Goal: Transaction & Acquisition: Download file/media

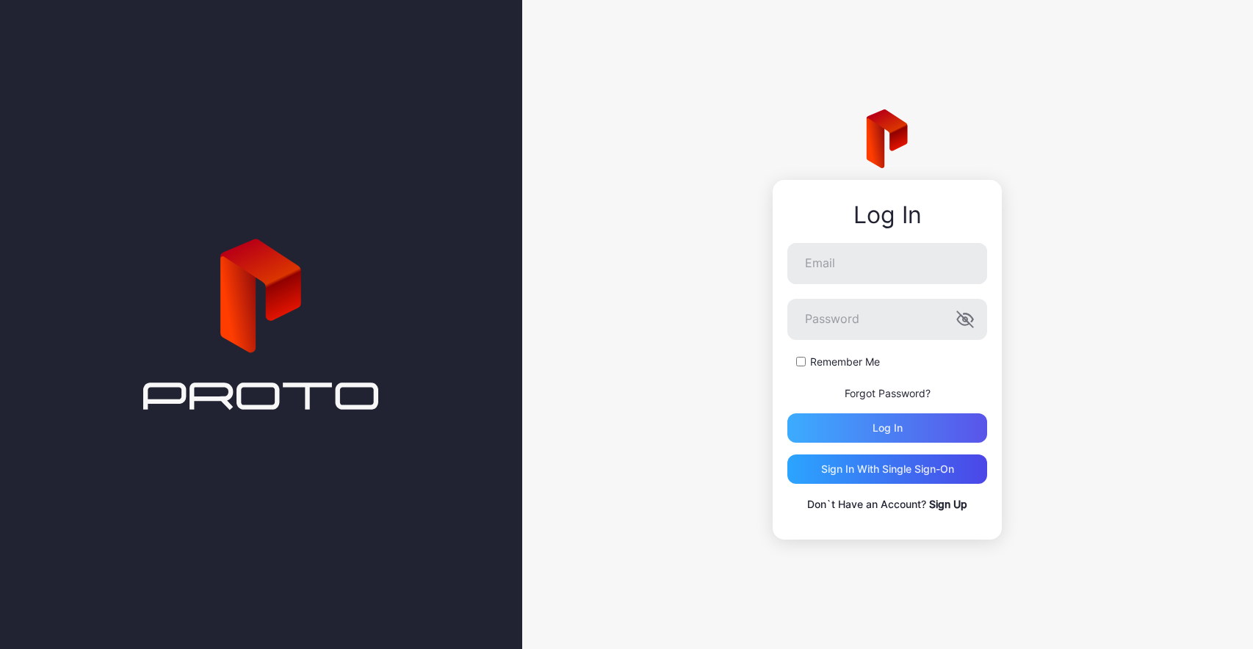
type input "**********"
click at [875, 429] on div "Log in" at bounding box center [888, 428] width 30 height 12
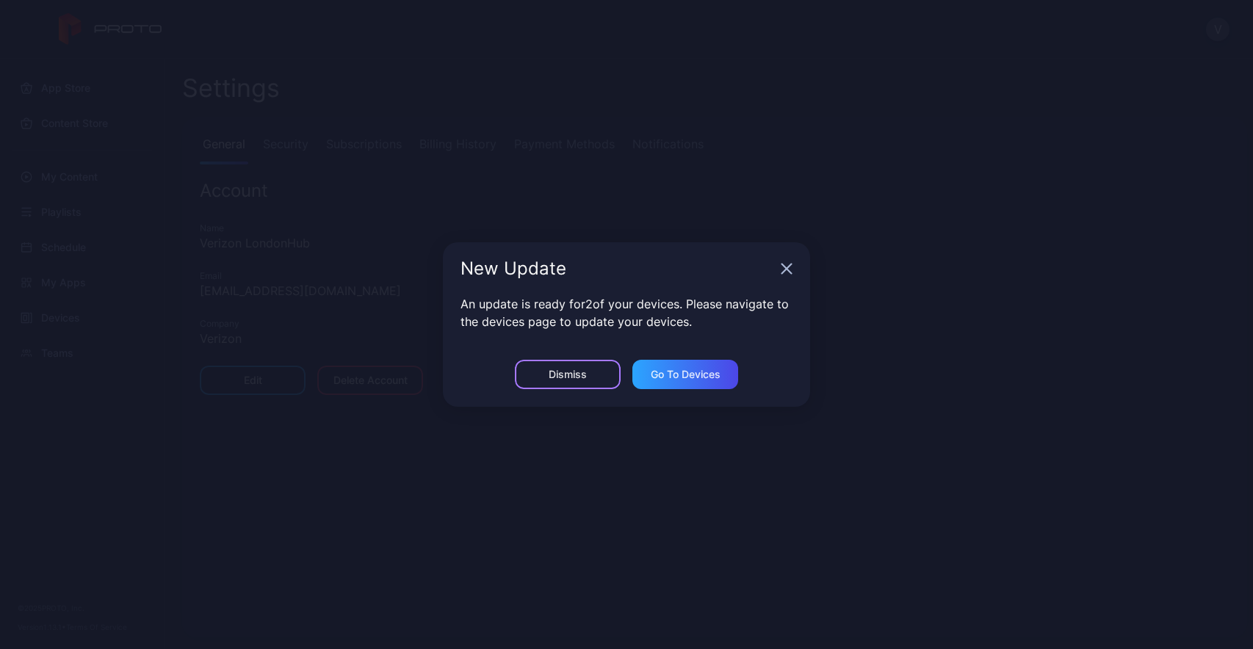
click at [562, 377] on div "Dismiss" at bounding box center [568, 375] width 38 height 12
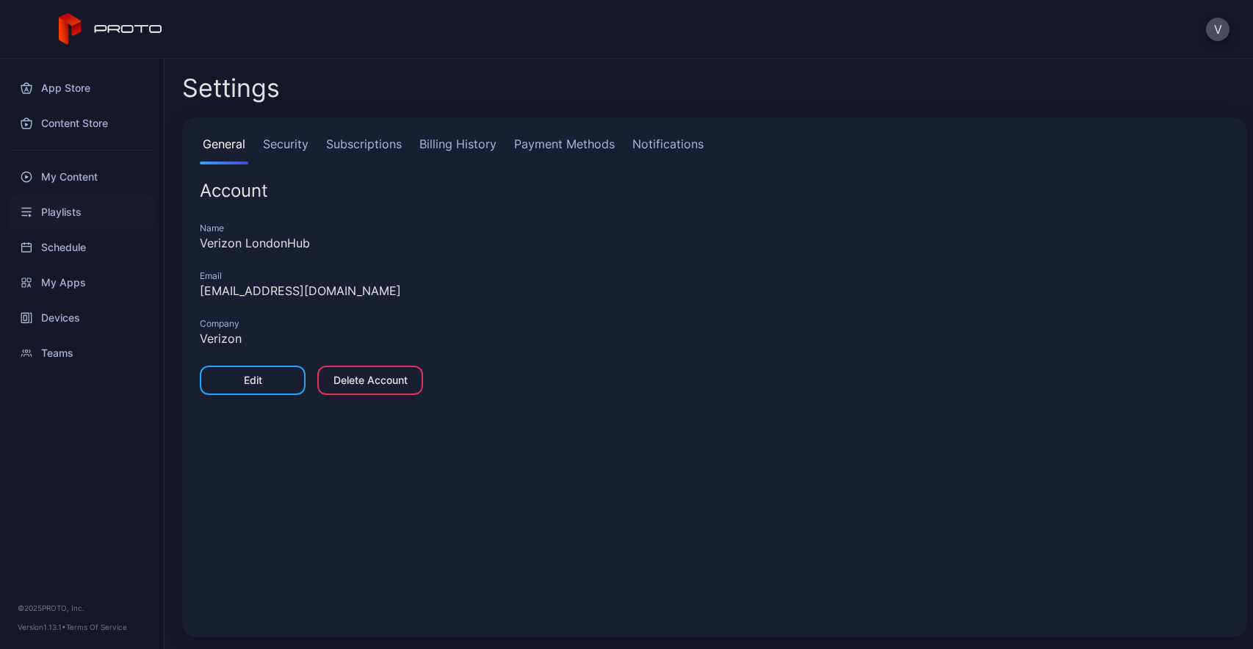
click at [69, 210] on div "Playlists" at bounding box center [82, 212] width 146 height 35
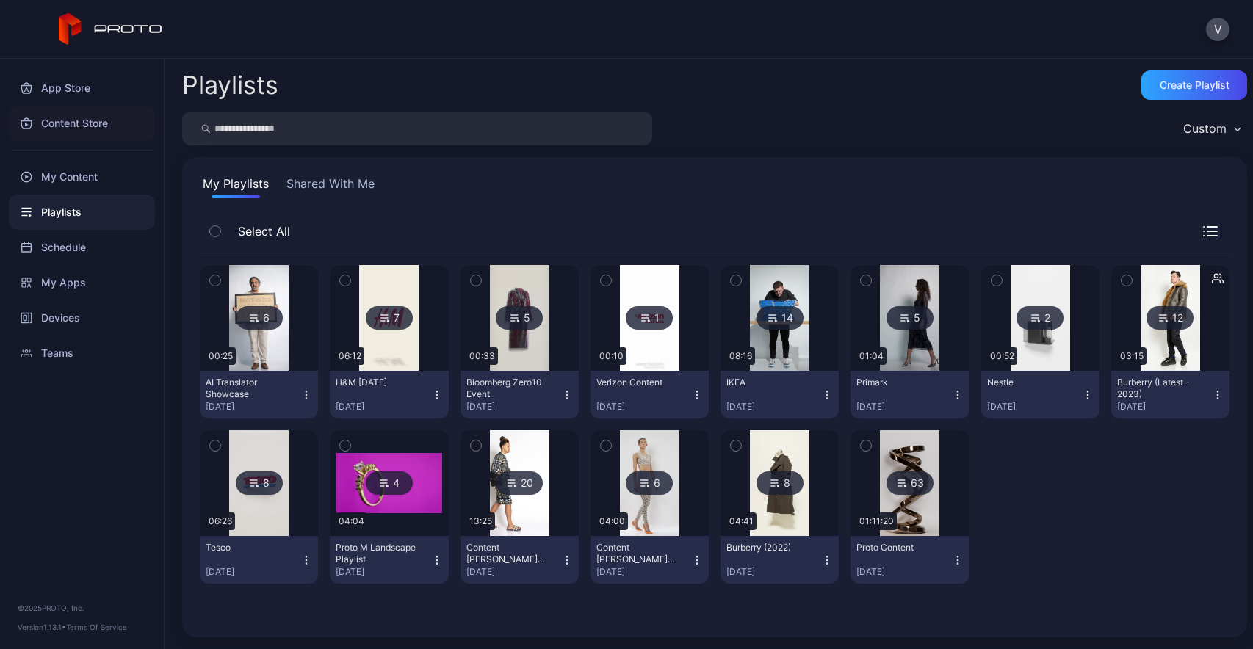
click at [68, 126] on div "Content Store" at bounding box center [82, 123] width 146 height 35
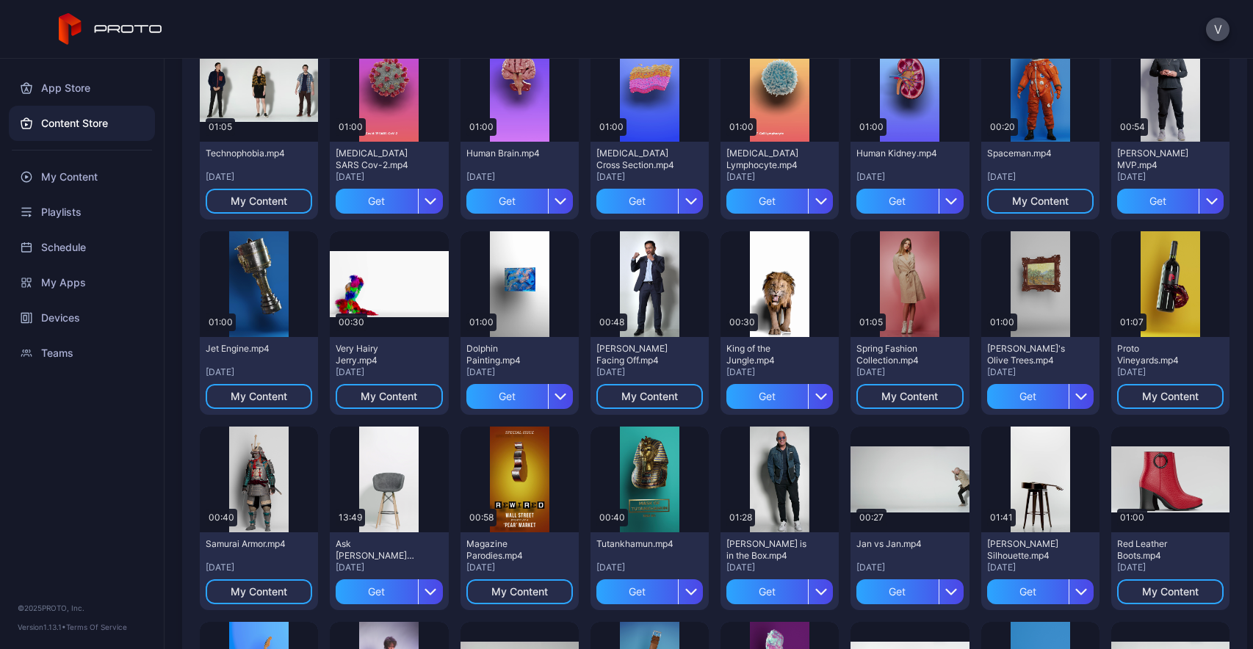
scroll to position [554, 0]
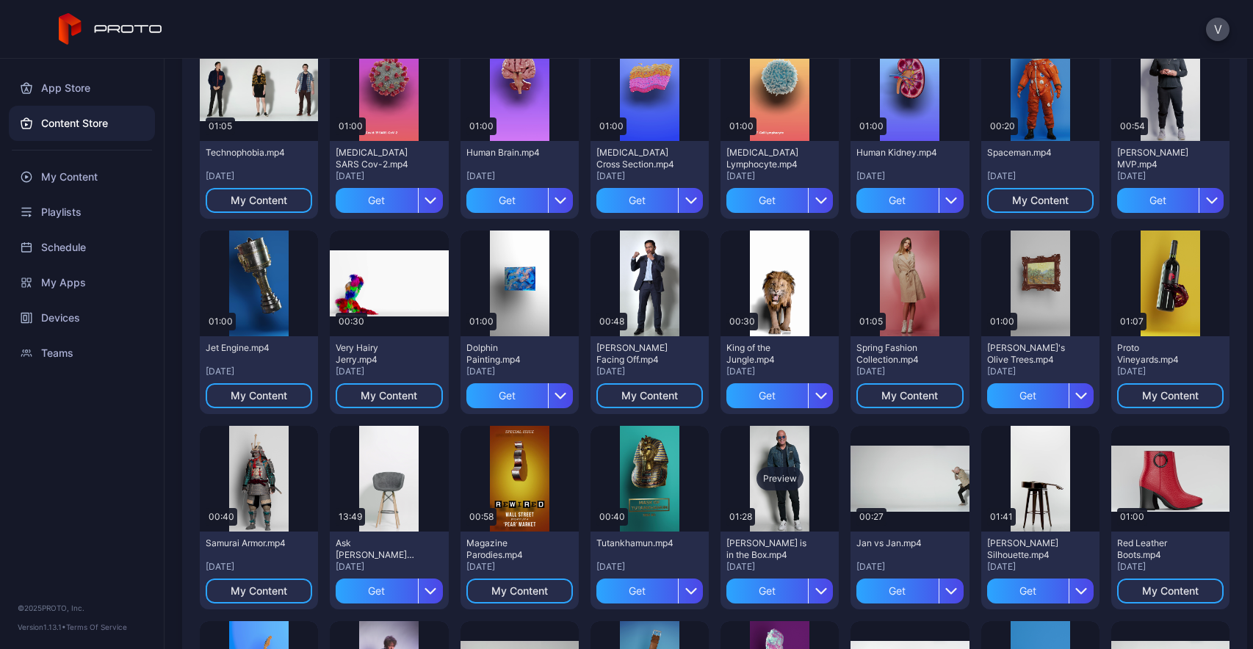
click at [767, 475] on div "Preview" at bounding box center [779, 479] width 47 height 24
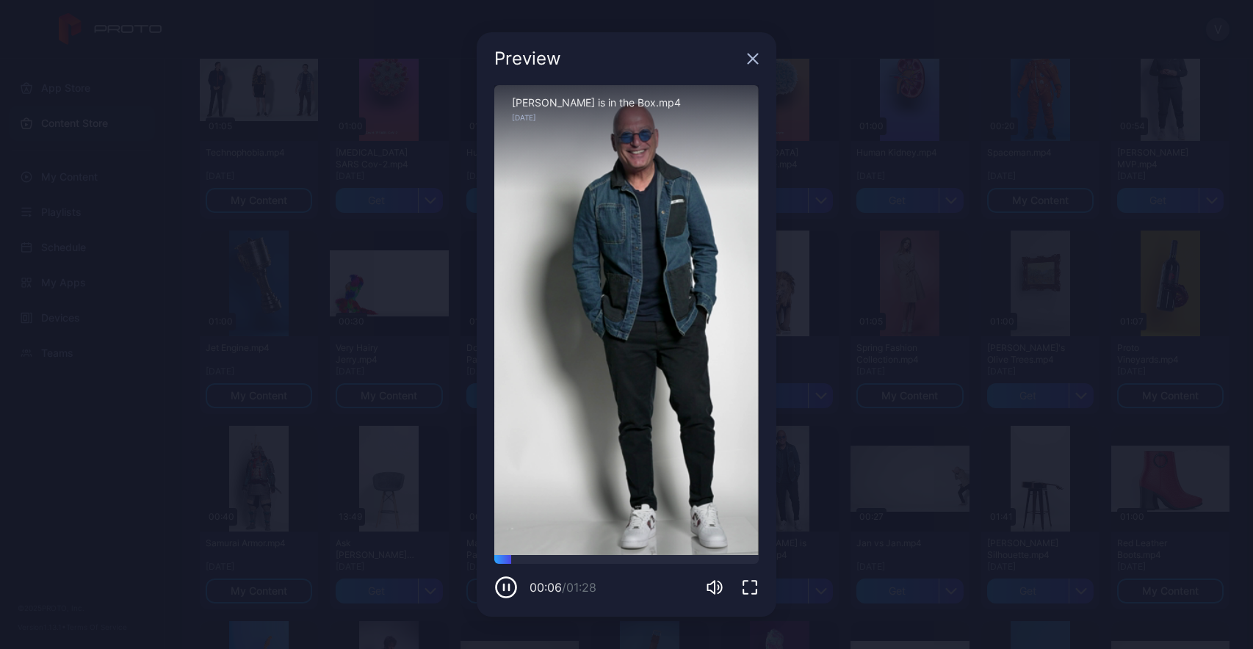
click at [756, 55] on icon "button" at bounding box center [753, 59] width 10 height 10
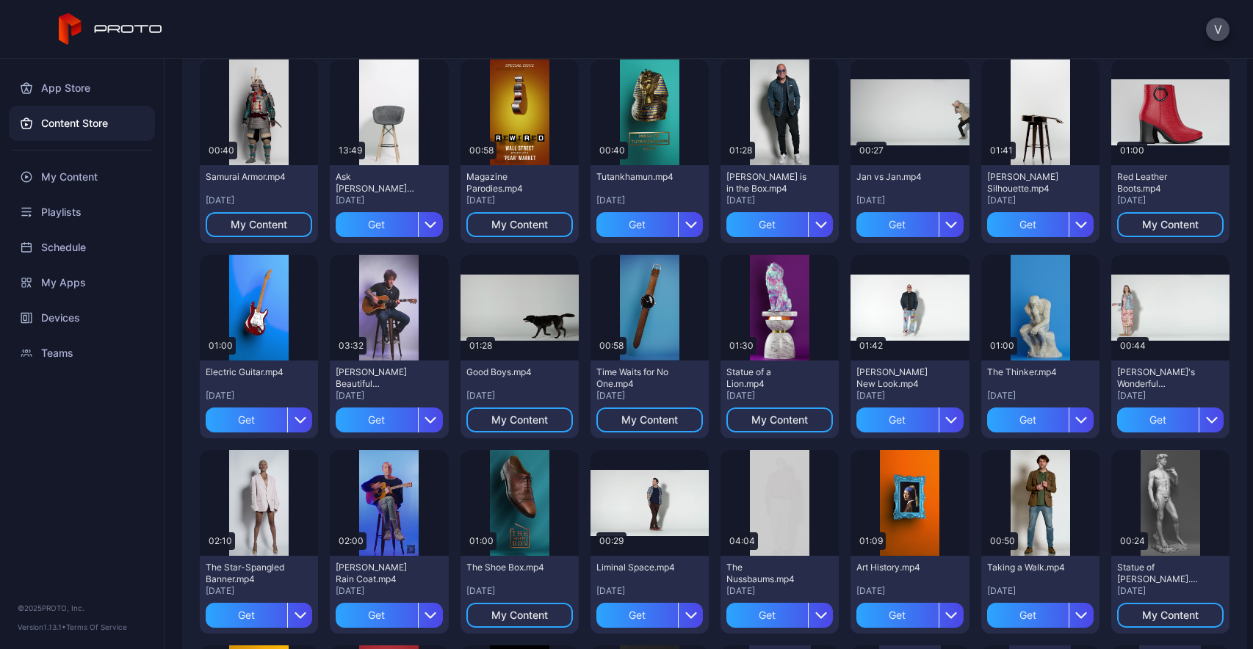
scroll to position [939, 0]
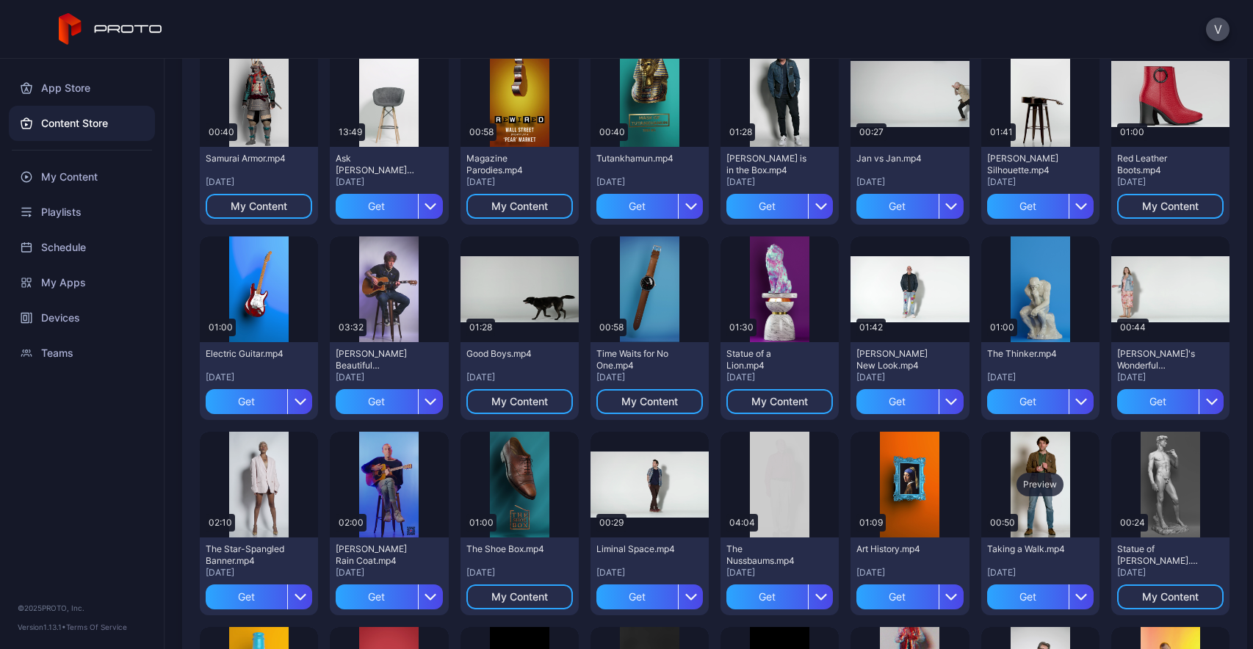
click at [1021, 507] on div "Preview" at bounding box center [1040, 485] width 118 height 106
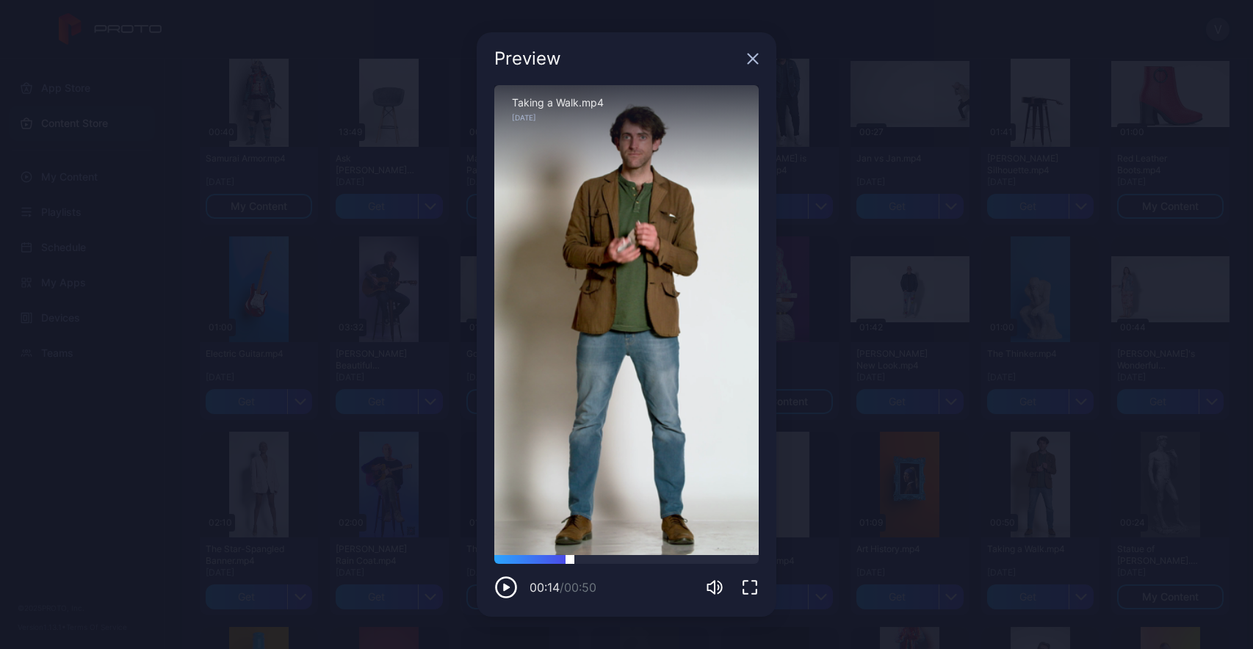
click at [570, 563] on div at bounding box center [626, 559] width 264 height 9
click at [610, 558] on div at bounding box center [626, 559] width 264 height 9
click at [862, 515] on div "Preview Sorry, your browser doesn‘t support embedded videos 00:22 / 00:50 Takin…" at bounding box center [626, 324] width 1253 height 649
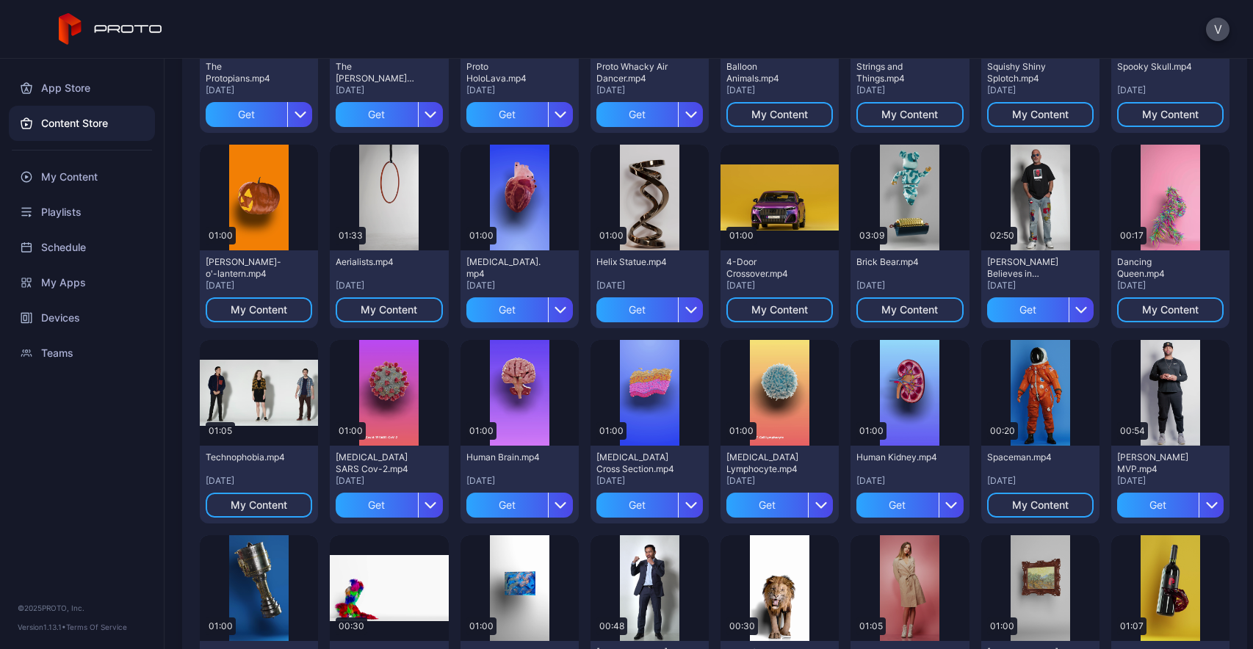
scroll to position [210, 0]
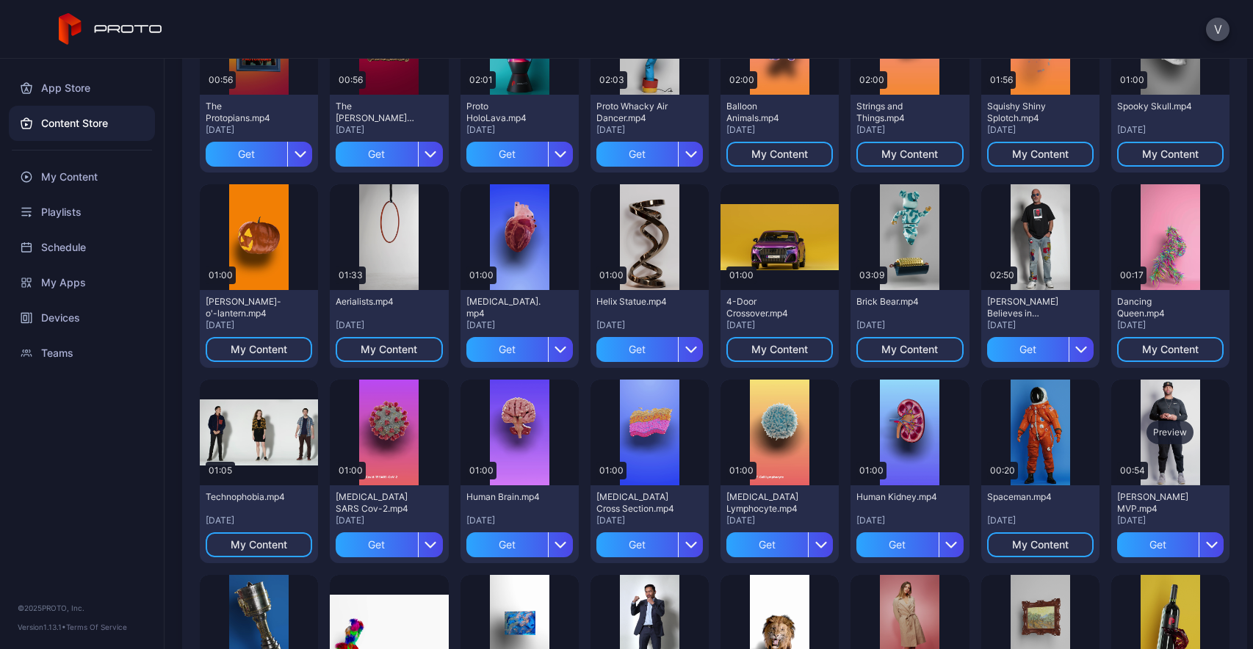
click at [1182, 455] on div "Preview" at bounding box center [1170, 433] width 118 height 106
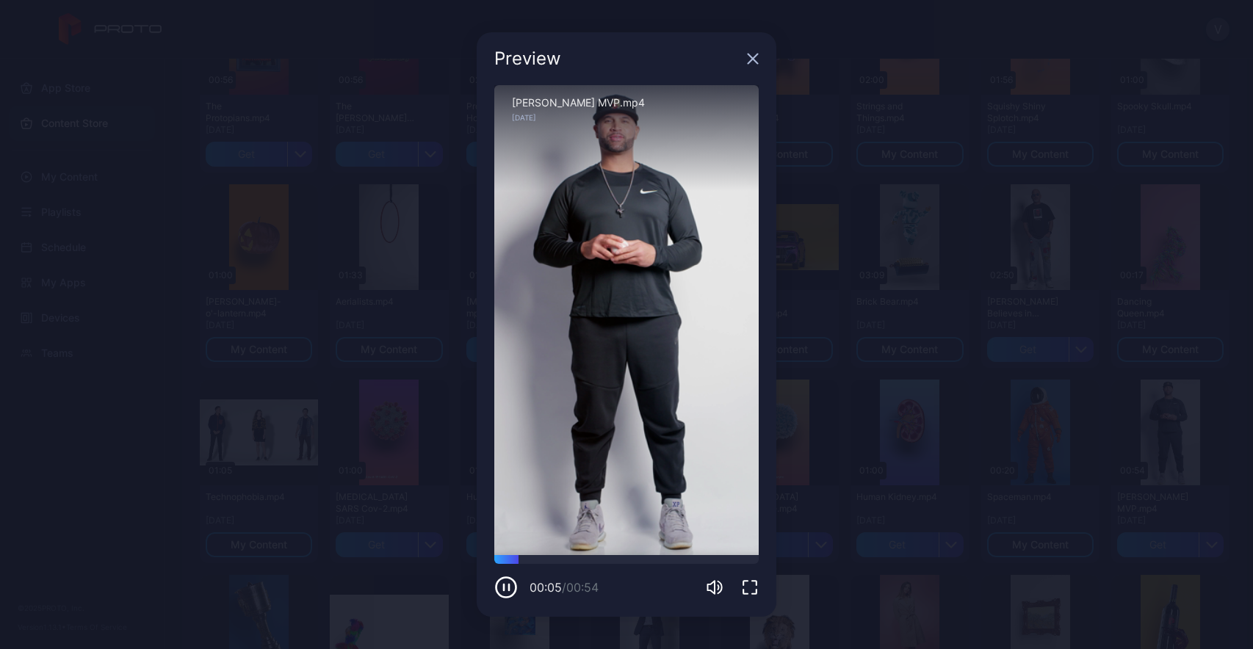
click at [751, 57] on icon "button" at bounding box center [753, 59] width 10 height 10
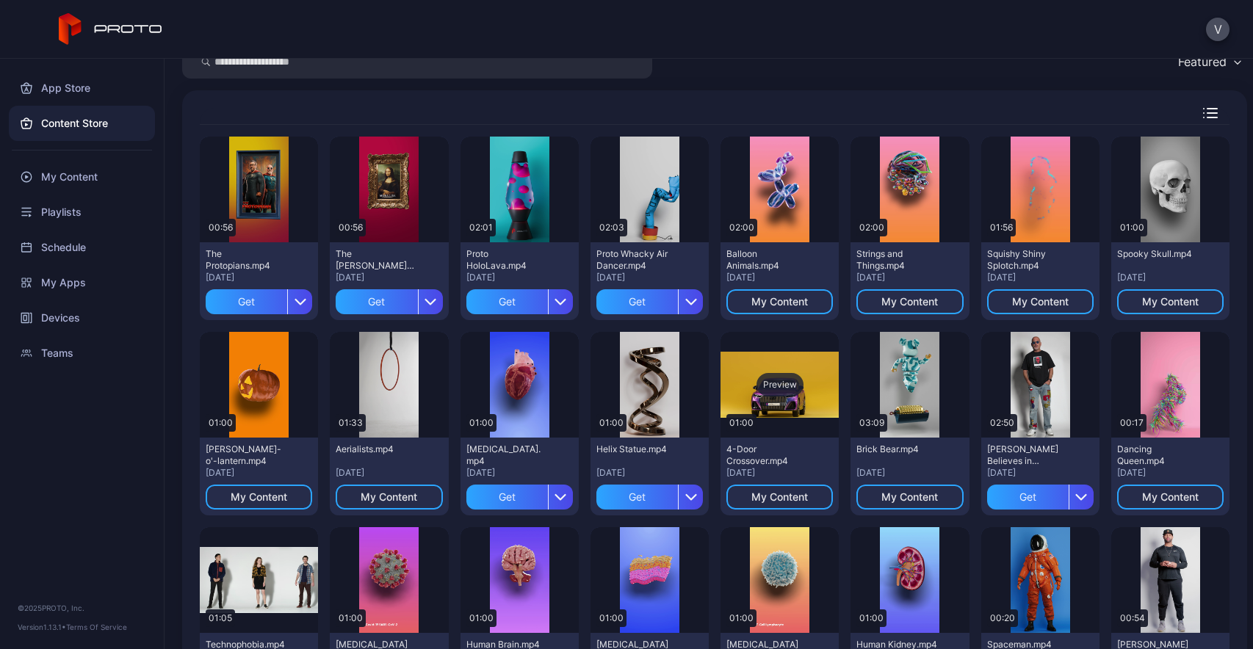
scroll to position [0, 0]
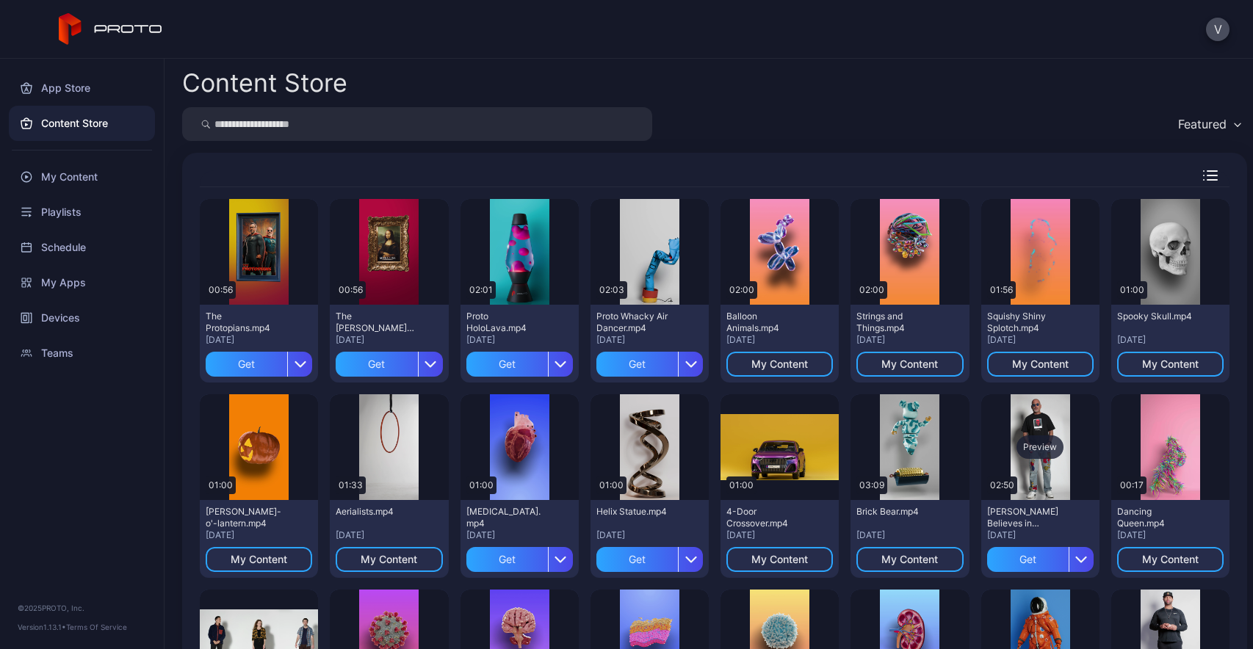
click at [1040, 473] on div "Preview" at bounding box center [1040, 447] width 118 height 106
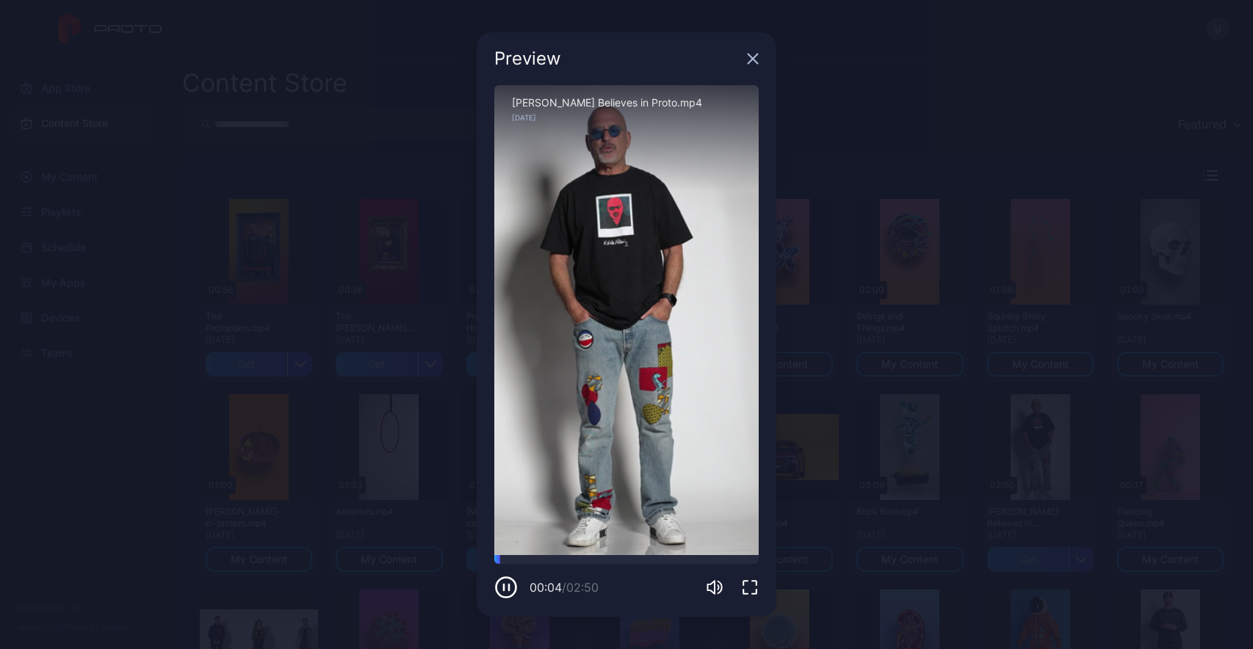
click at [756, 61] on icon "button" at bounding box center [753, 59] width 12 height 12
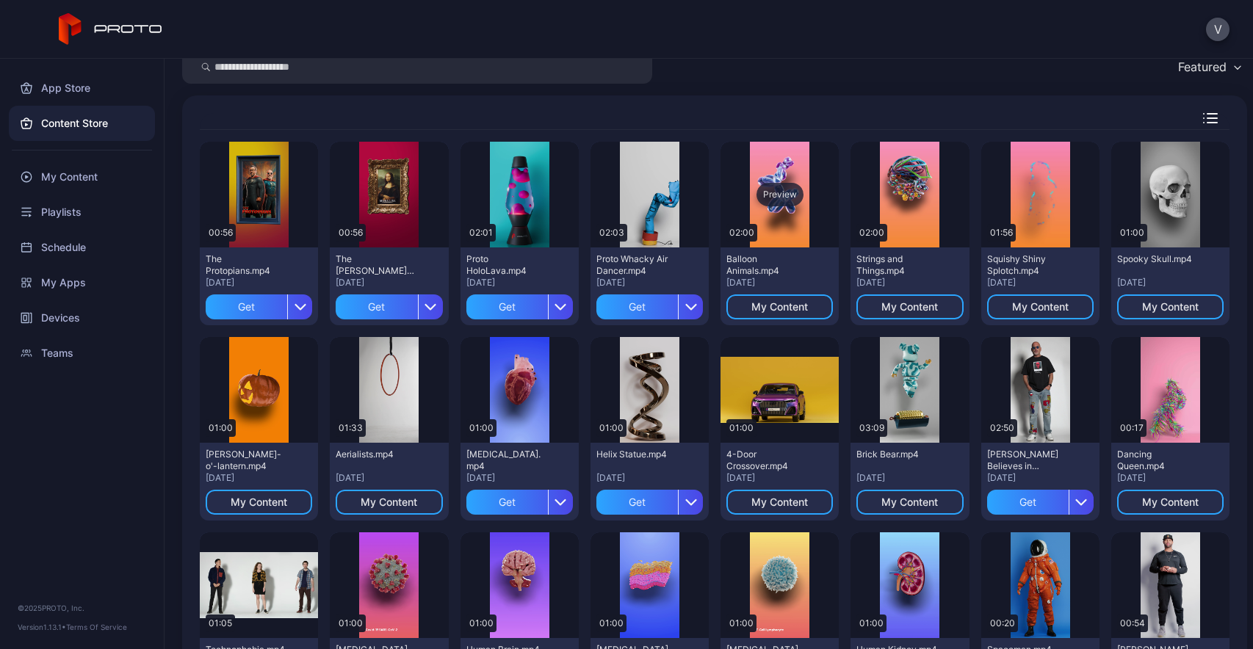
scroll to position [135, 0]
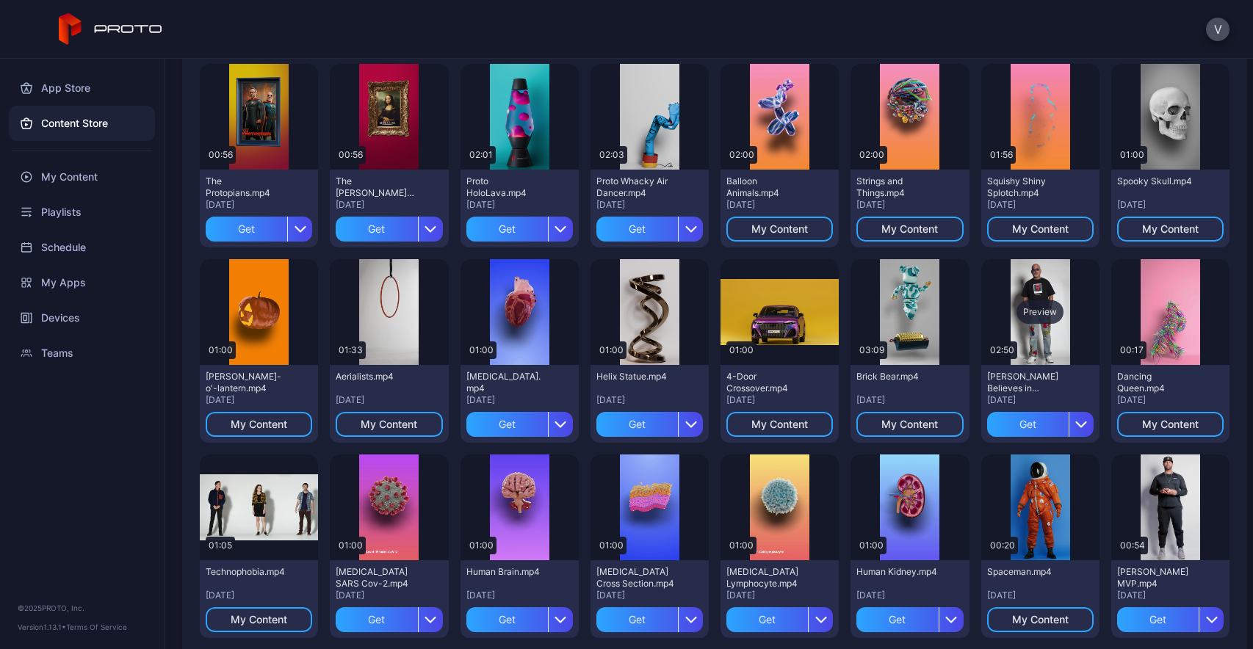
click at [1042, 340] on div "Preview" at bounding box center [1040, 312] width 118 height 106
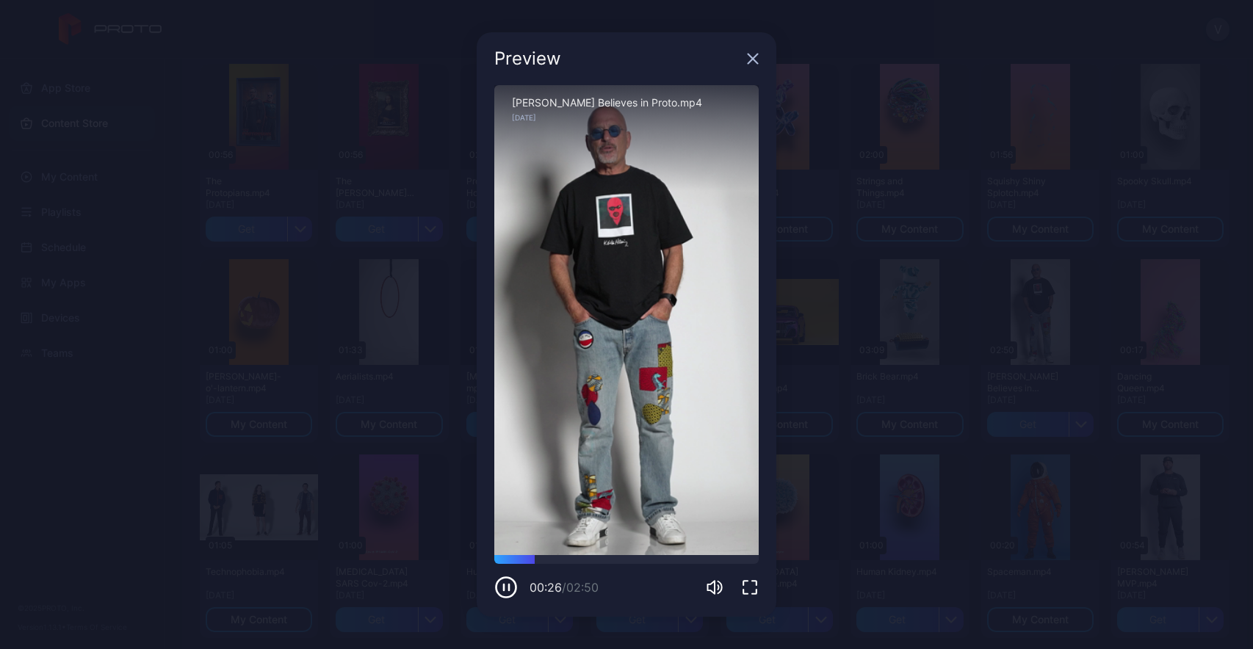
click at [753, 63] on icon "button" at bounding box center [753, 59] width 12 height 12
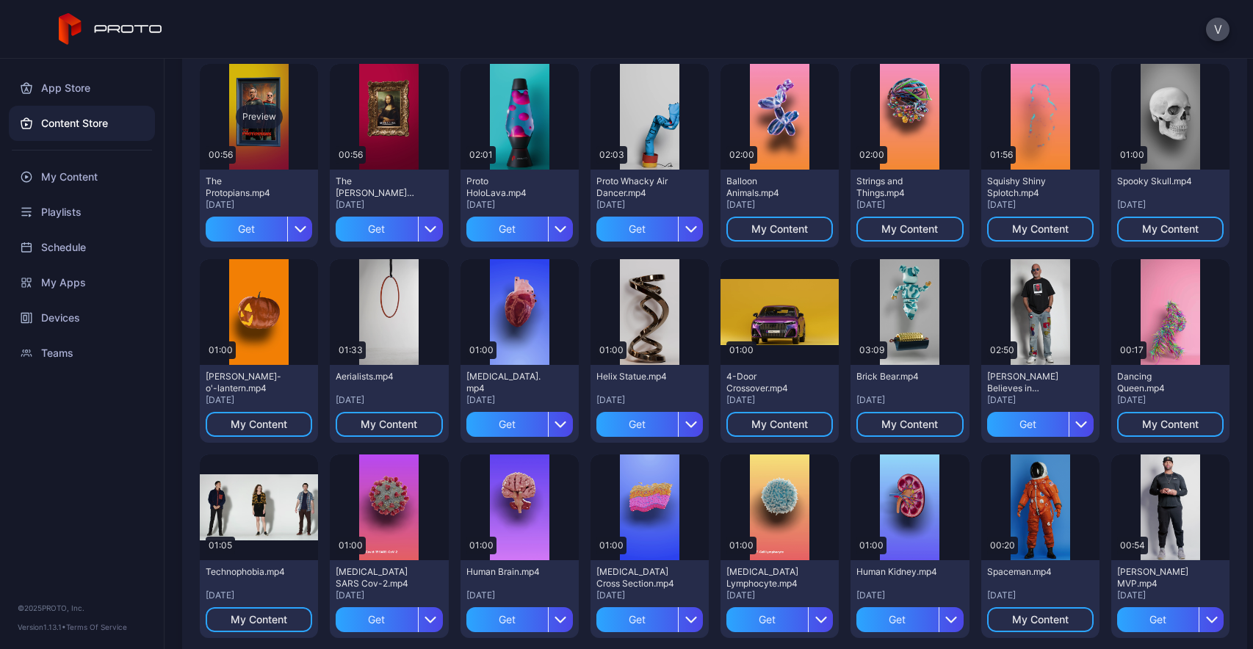
click at [267, 137] on div "Preview" at bounding box center [259, 117] width 118 height 106
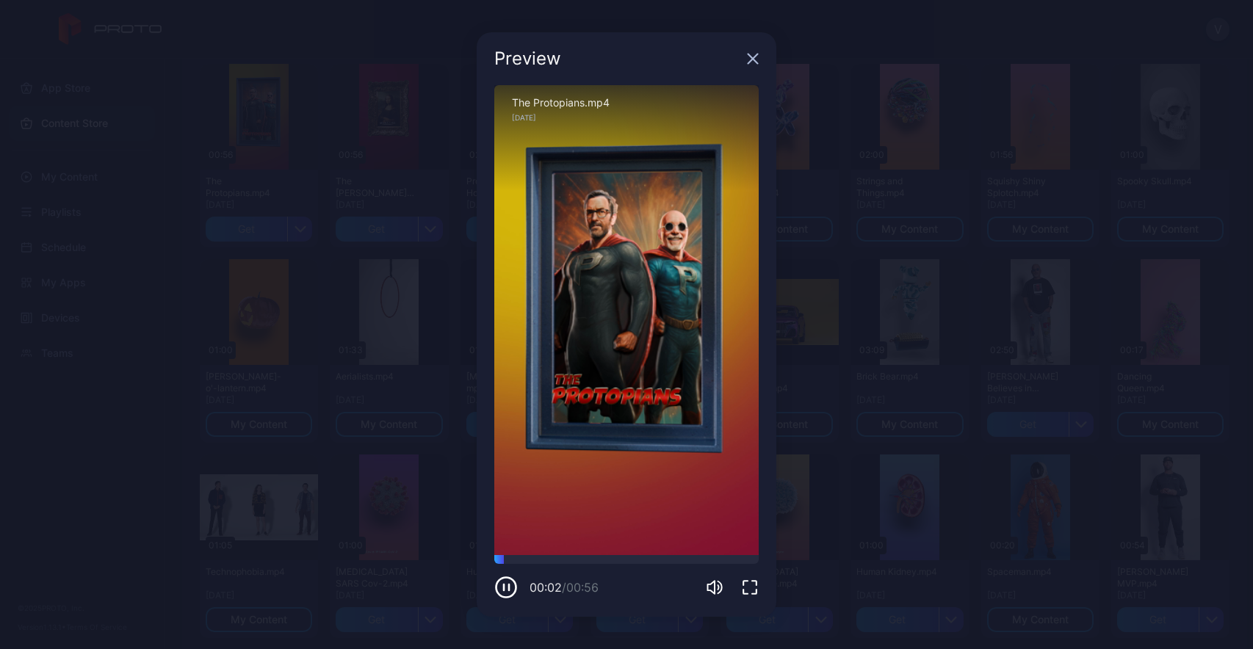
click at [167, 429] on div "Preview Sorry, your browser doesn‘t support embedded videos 00:02 / 00:56 The P…" at bounding box center [626, 324] width 1253 height 649
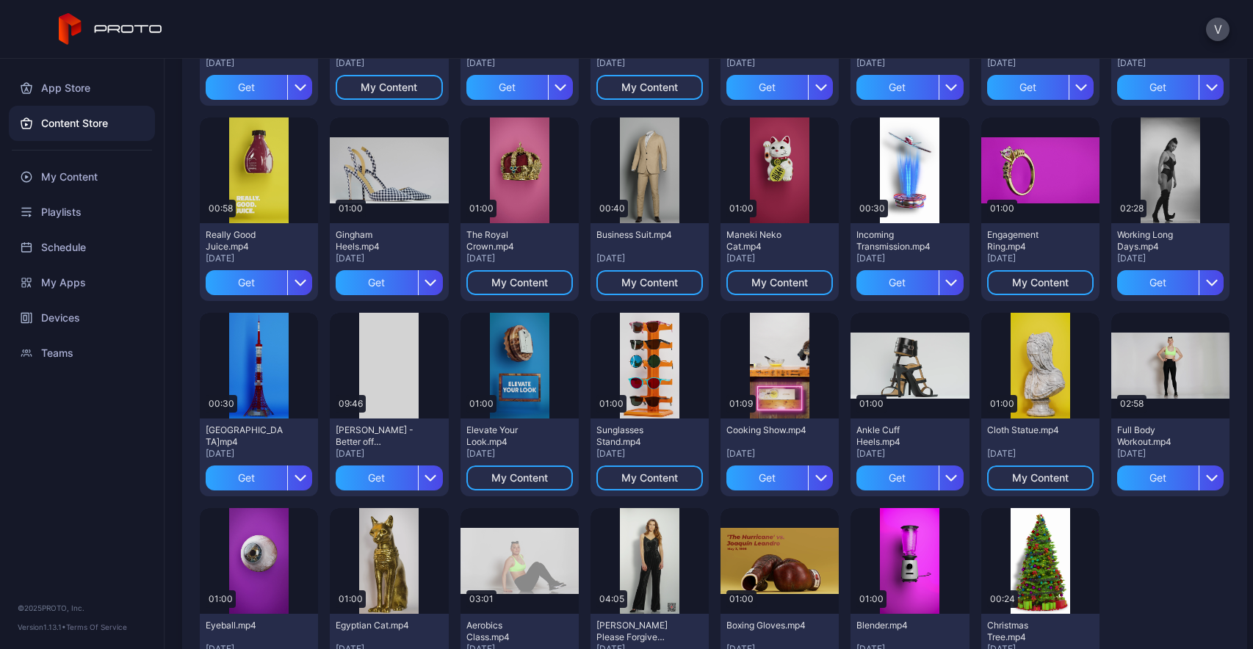
scroll to position [1728, 0]
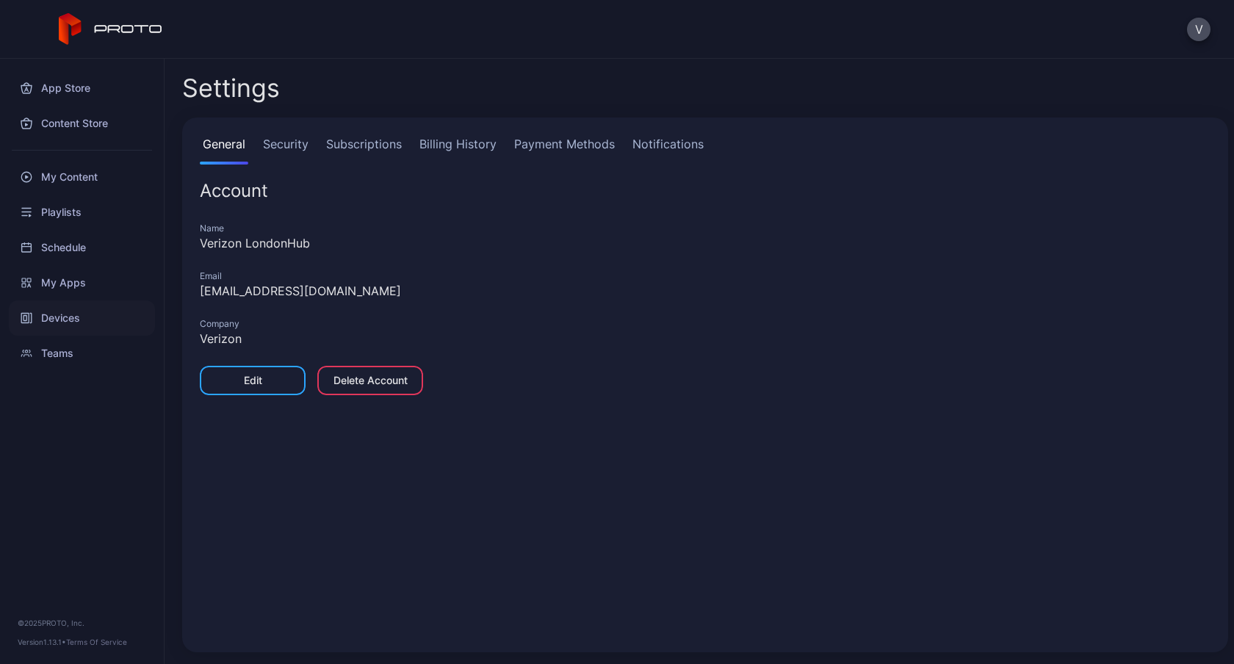
click at [65, 311] on div "Devices" at bounding box center [82, 317] width 146 height 35
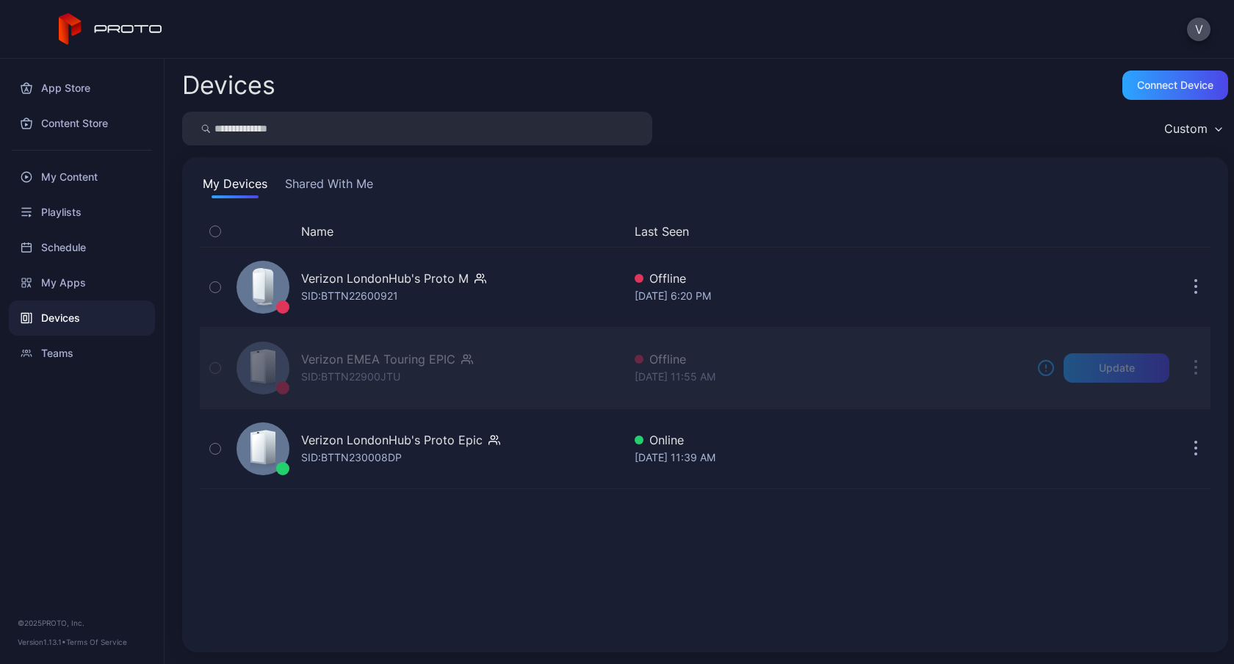
click at [410, 360] on div "Verizon EMEA Touring EPIC" at bounding box center [378, 359] width 154 height 18
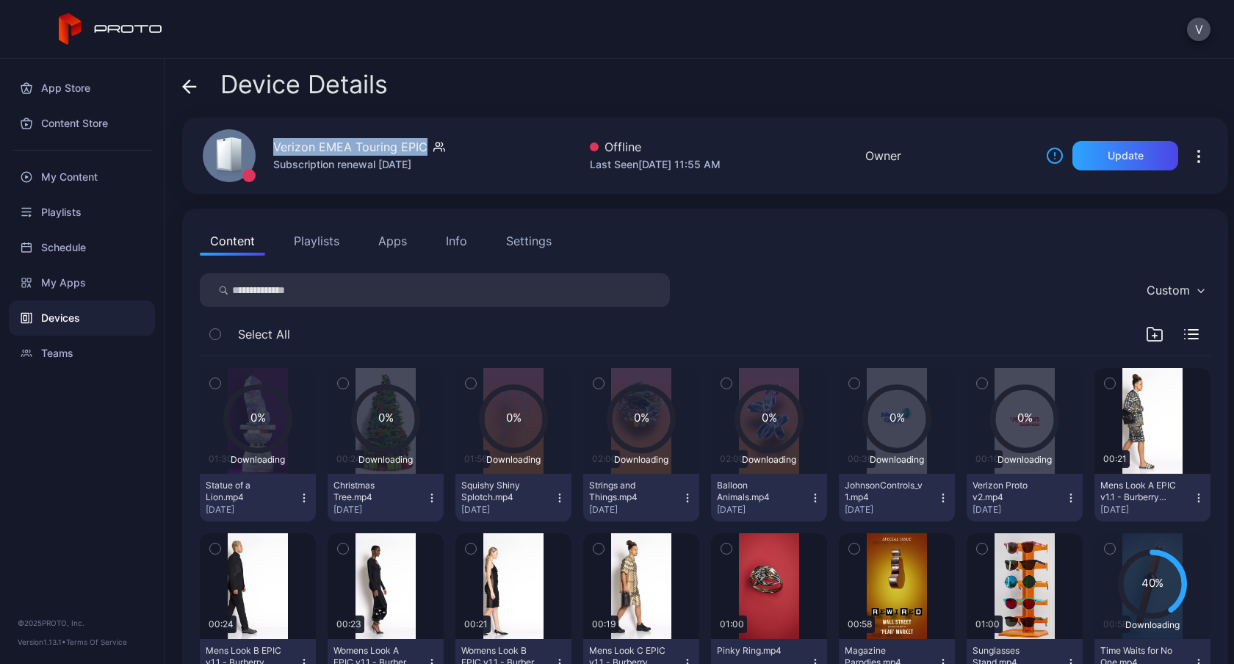
drag, startPoint x: 275, startPoint y: 145, endPoint x: 485, endPoint y: 142, distance: 209.3
click at [485, 142] on div "Verizon EMEA Touring EPIC Subscription renewal Aug 1, 2026 Offline Last Seen Ap…" at bounding box center [705, 156] width 1046 height 76
copy div "Verizon EMEA Touring EPIC"
click at [94, 486] on div "App Store Content Store My Content Playlists Schedule My Apps Devices Teams © 2…" at bounding box center [82, 361] width 165 height 605
drag, startPoint x: 391, startPoint y: 140, endPoint x: 385, endPoint y: 146, distance: 9.3
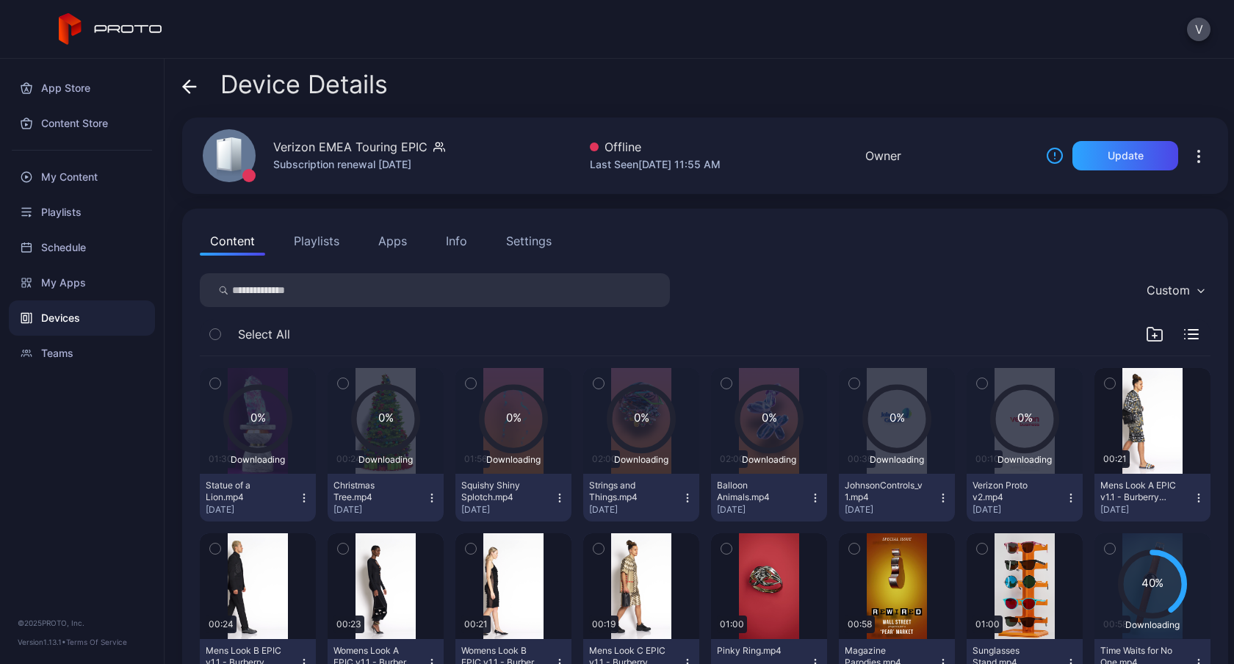
click at [391, 140] on div "Verizon EMEA Touring EPIC" at bounding box center [350, 147] width 154 height 18
click at [384, 147] on div "Verizon EMEA Touring EPIC" at bounding box center [350, 147] width 154 height 18
click at [461, 236] on div "Info" at bounding box center [456, 241] width 21 height 18
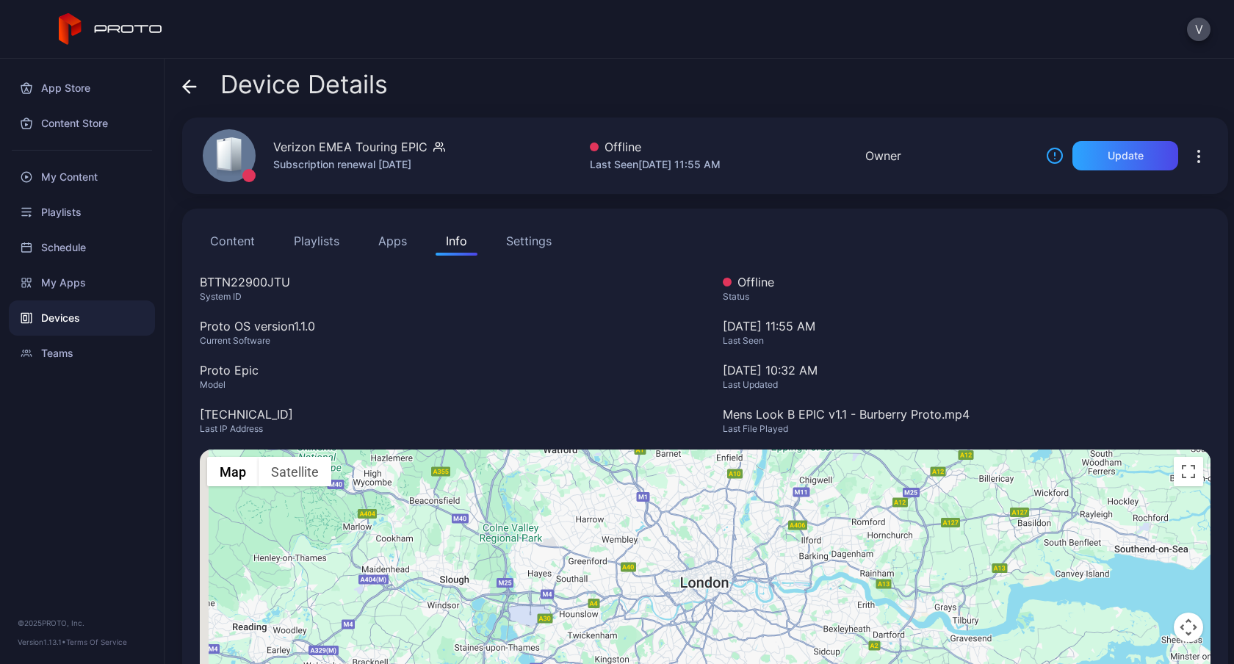
click at [245, 281] on div "BTTN22900JTU" at bounding box center [444, 282] width 488 height 18
copy div "BTTN22900JTU"
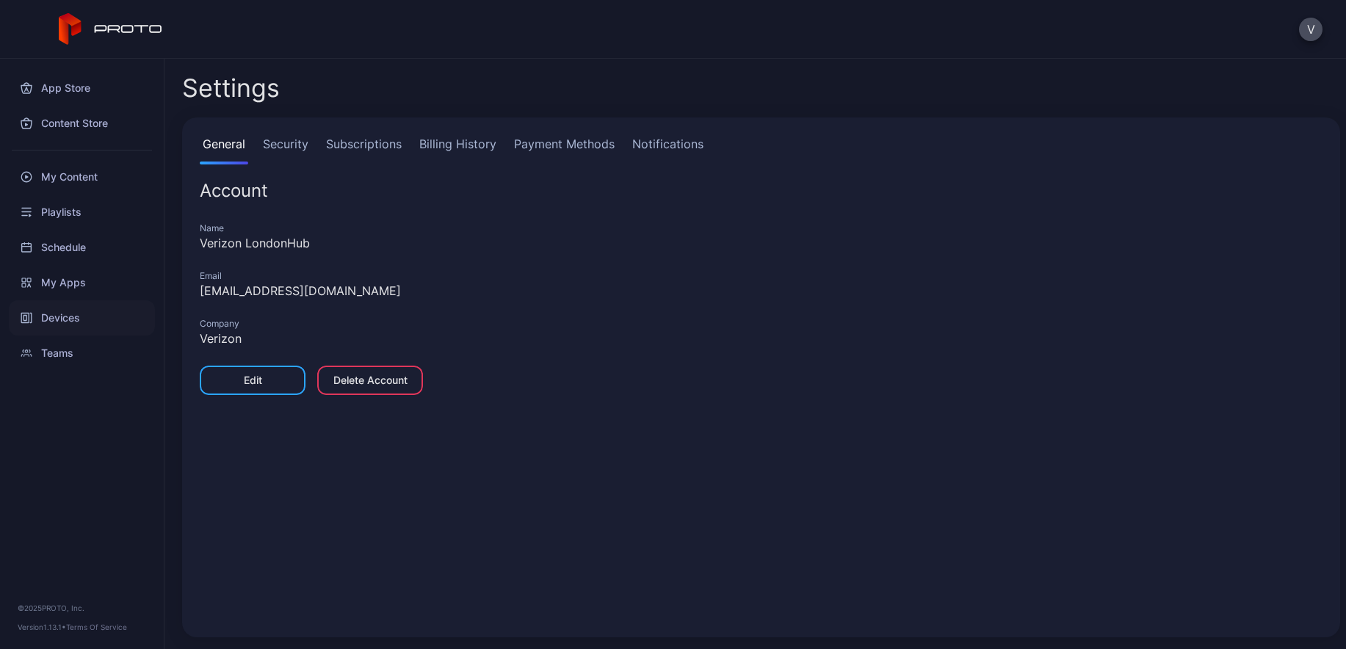
click at [52, 317] on div "Devices" at bounding box center [82, 317] width 146 height 35
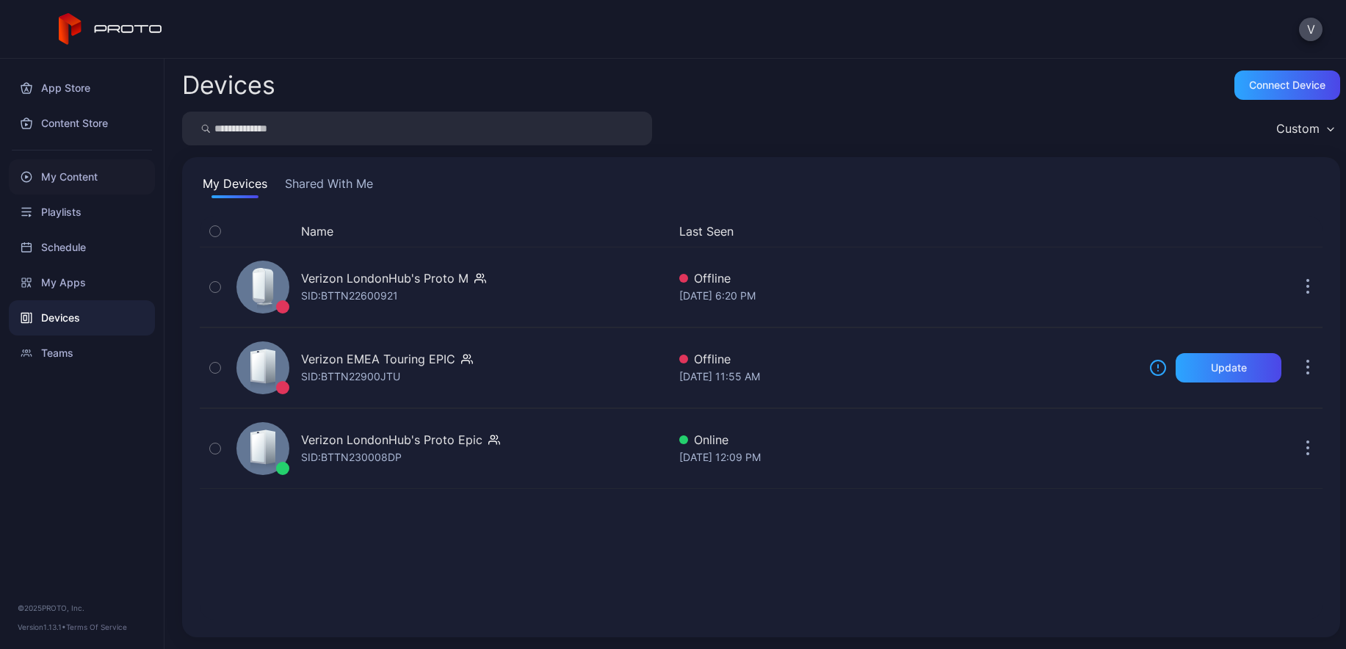
click at [82, 178] on div "My Content" at bounding box center [82, 176] width 146 height 35
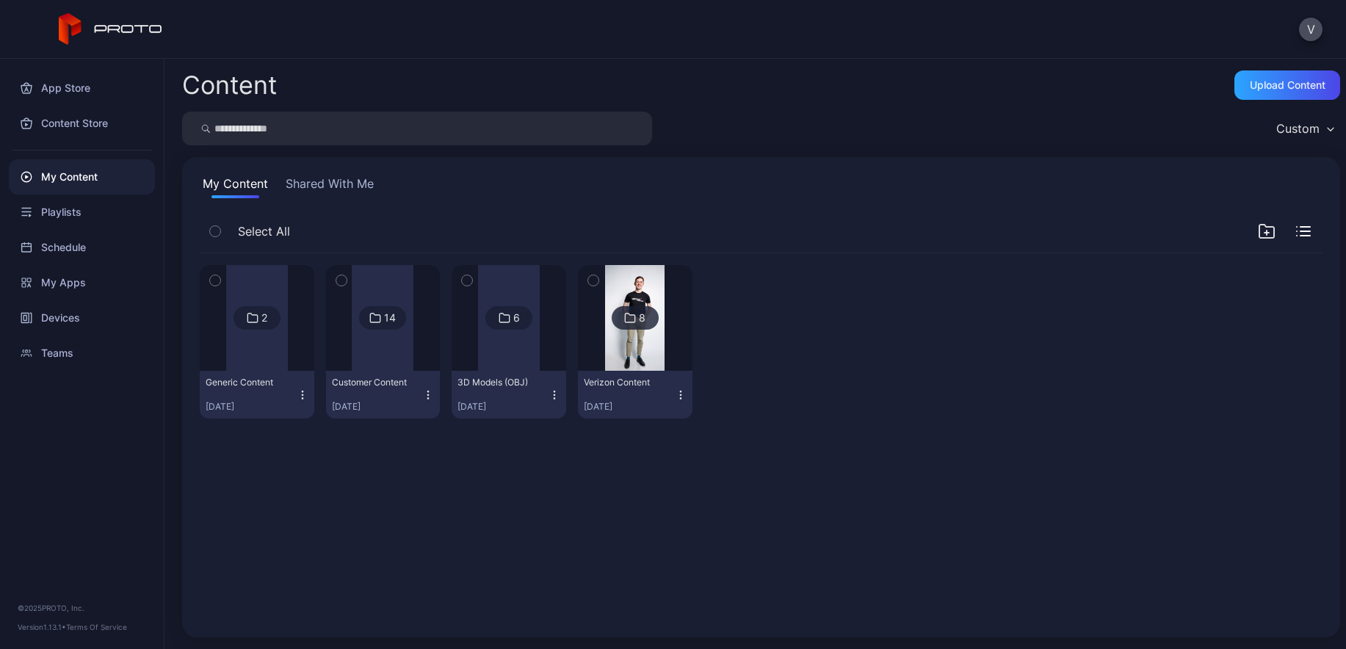
click at [532, 478] on div "2 Generic Content Apr 2, 2025 14 Customer Content Oct 16, 2024 6 3D Models (OBJ…" at bounding box center [761, 437] width 1146 height 390
click at [618, 347] on img at bounding box center [634, 318] width 59 height 106
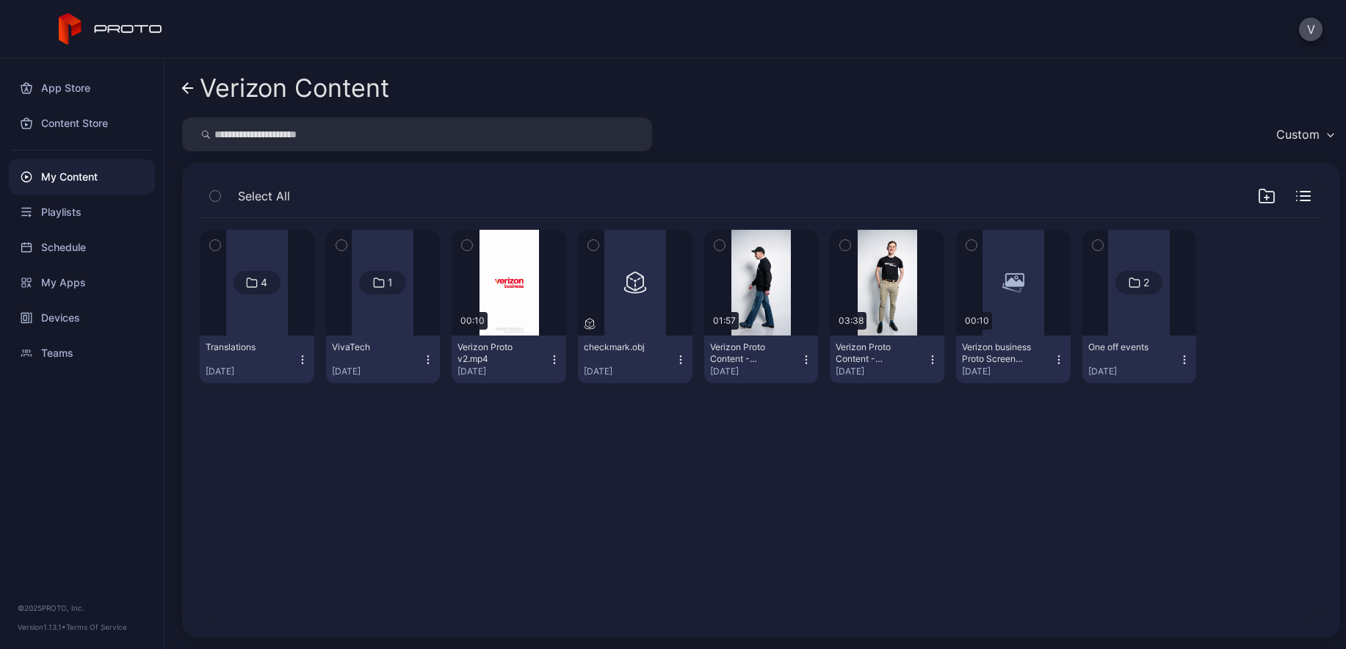
click at [554, 356] on icon "button" at bounding box center [554, 355] width 1 height 1
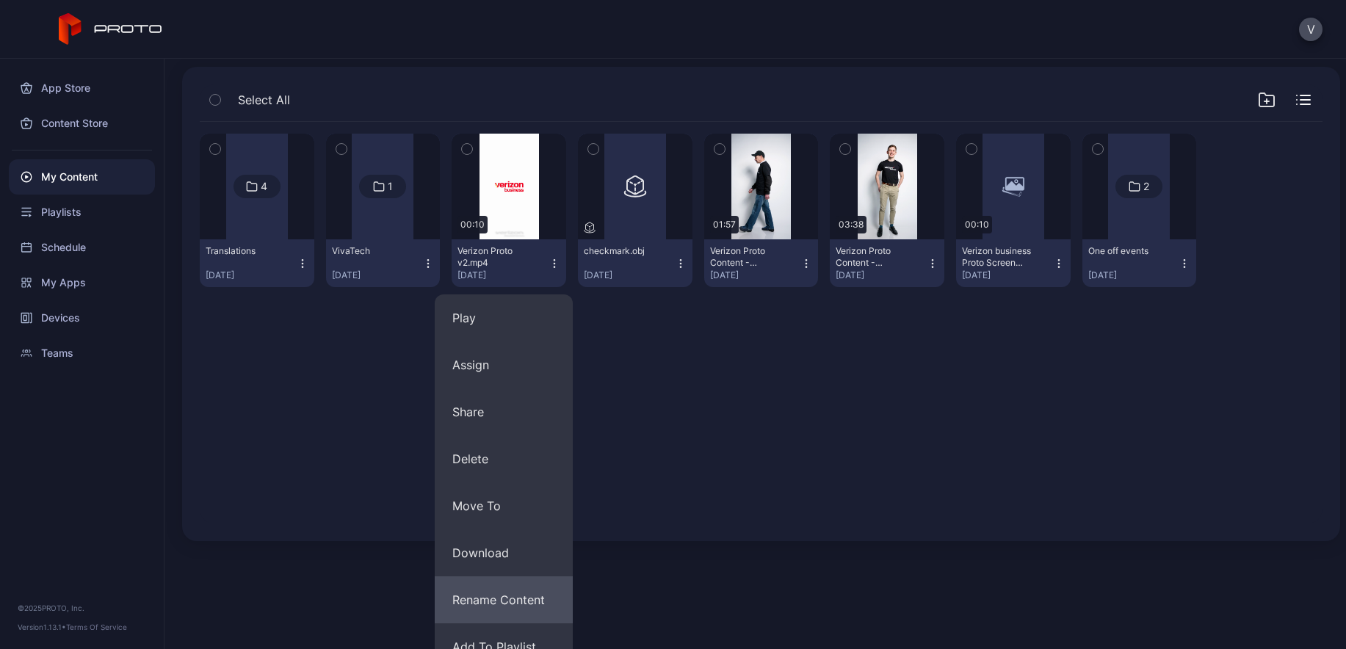
scroll to position [165, 0]
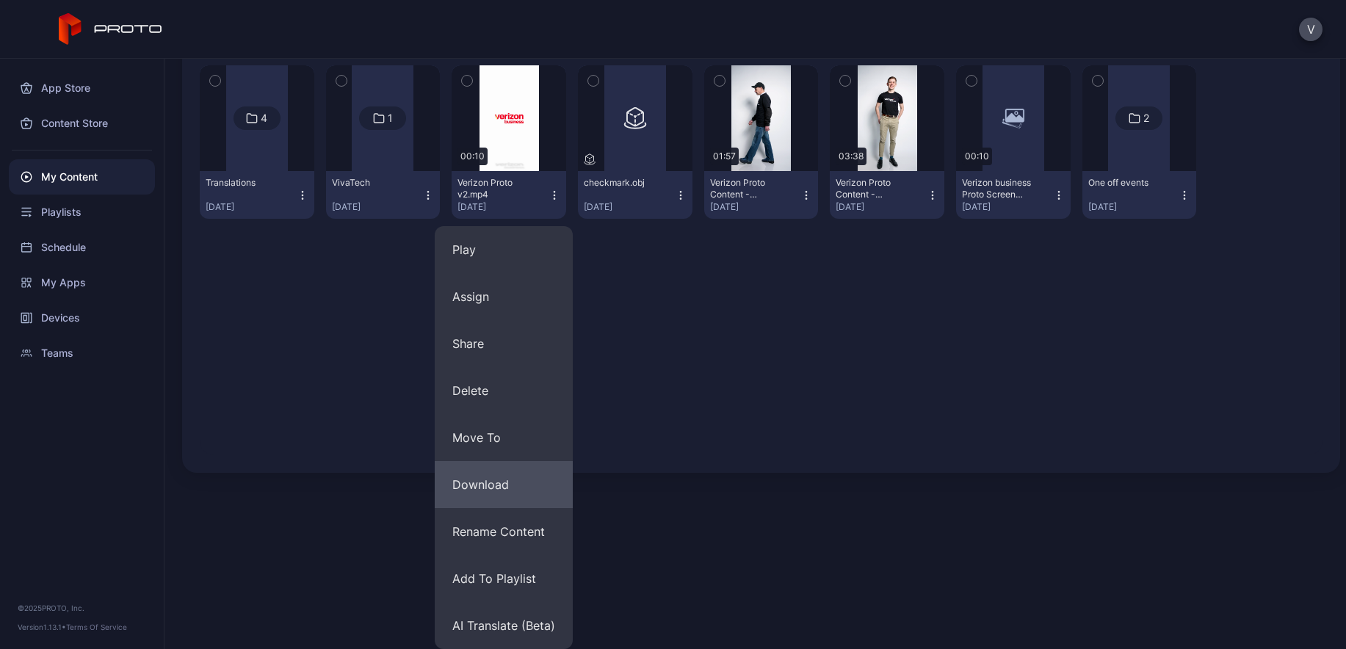
click at [494, 495] on button "Download" at bounding box center [504, 484] width 138 height 47
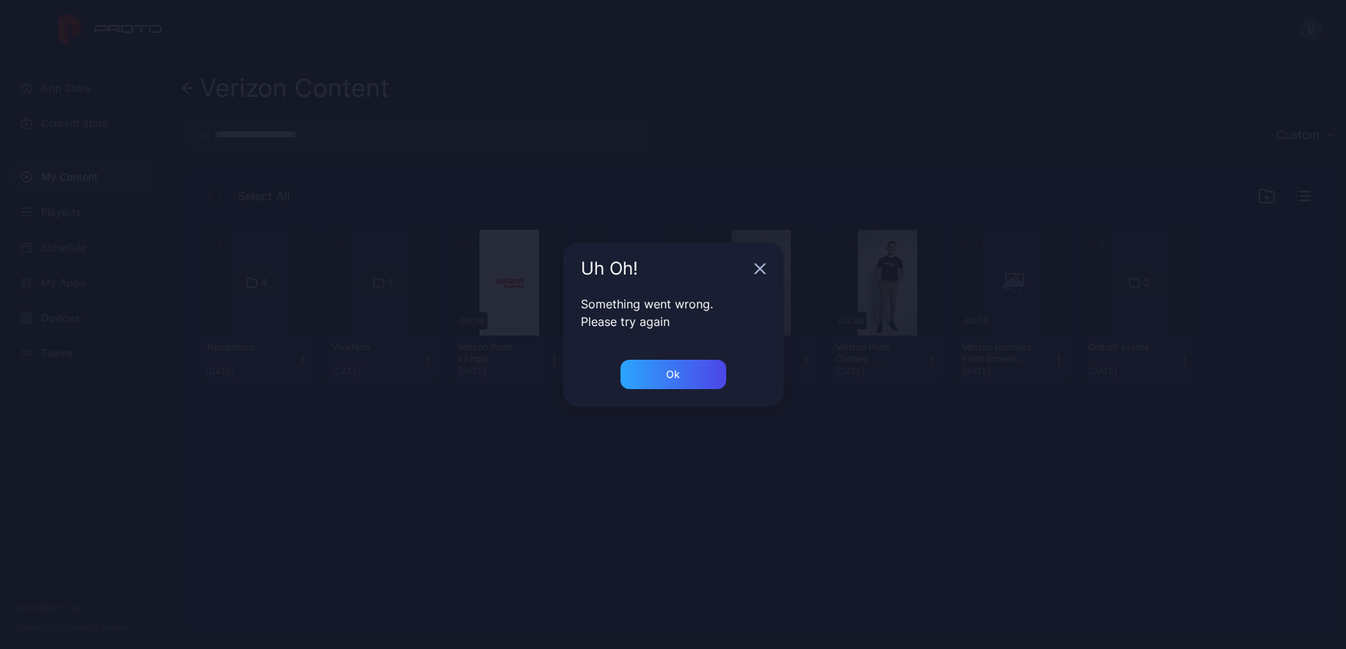
click at [664, 391] on div "Ok" at bounding box center [673, 383] width 220 height 47
click at [659, 377] on div "Ok" at bounding box center [674, 374] width 106 height 29
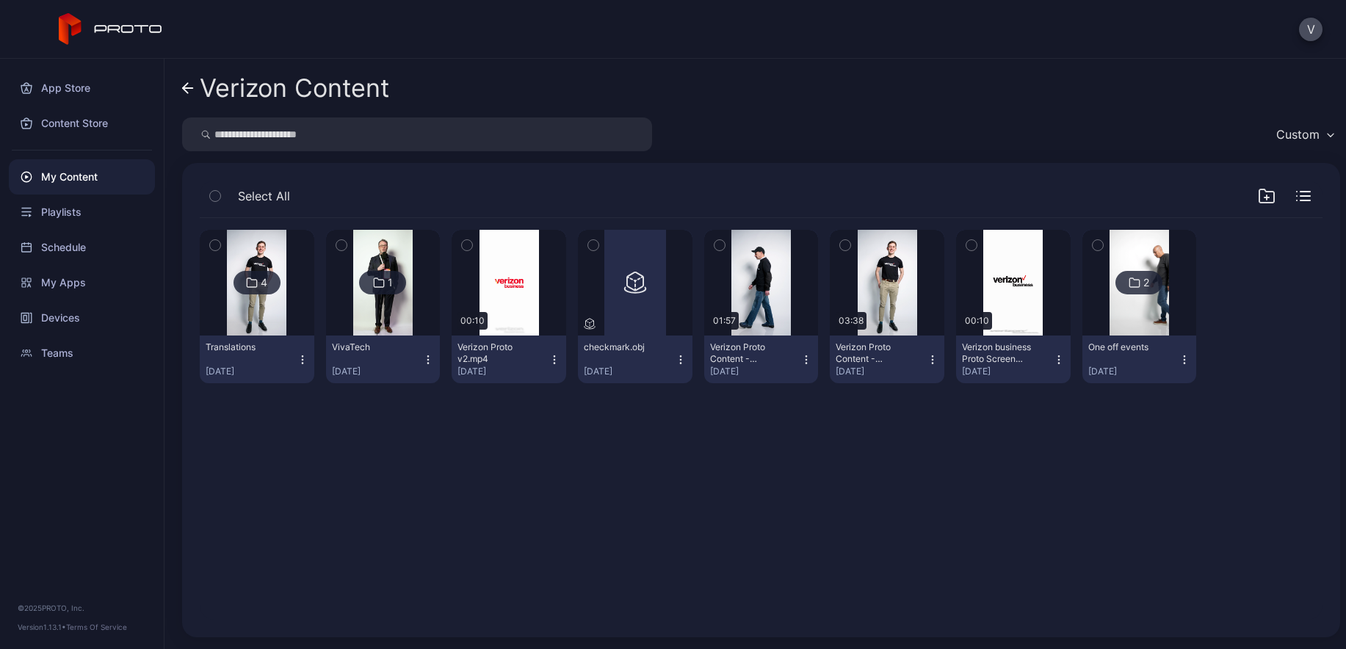
click at [554, 363] on icon "button" at bounding box center [554, 363] width 1 height 1
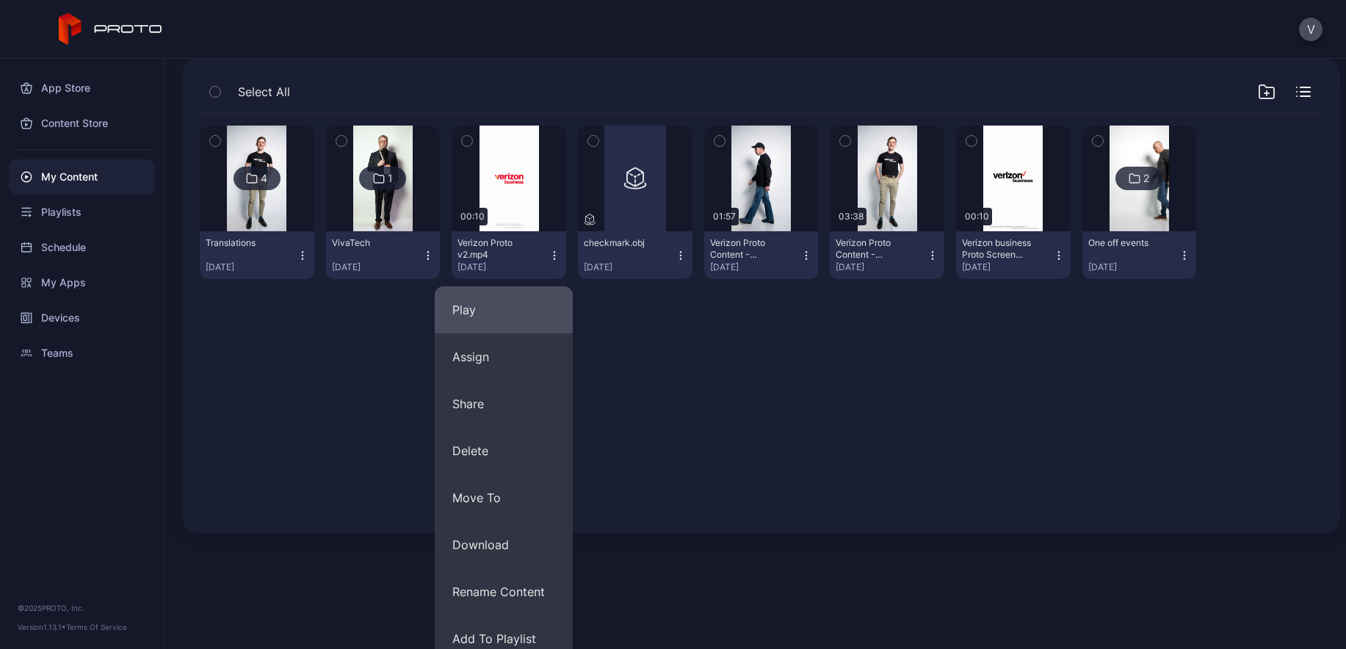
scroll to position [165, 0]
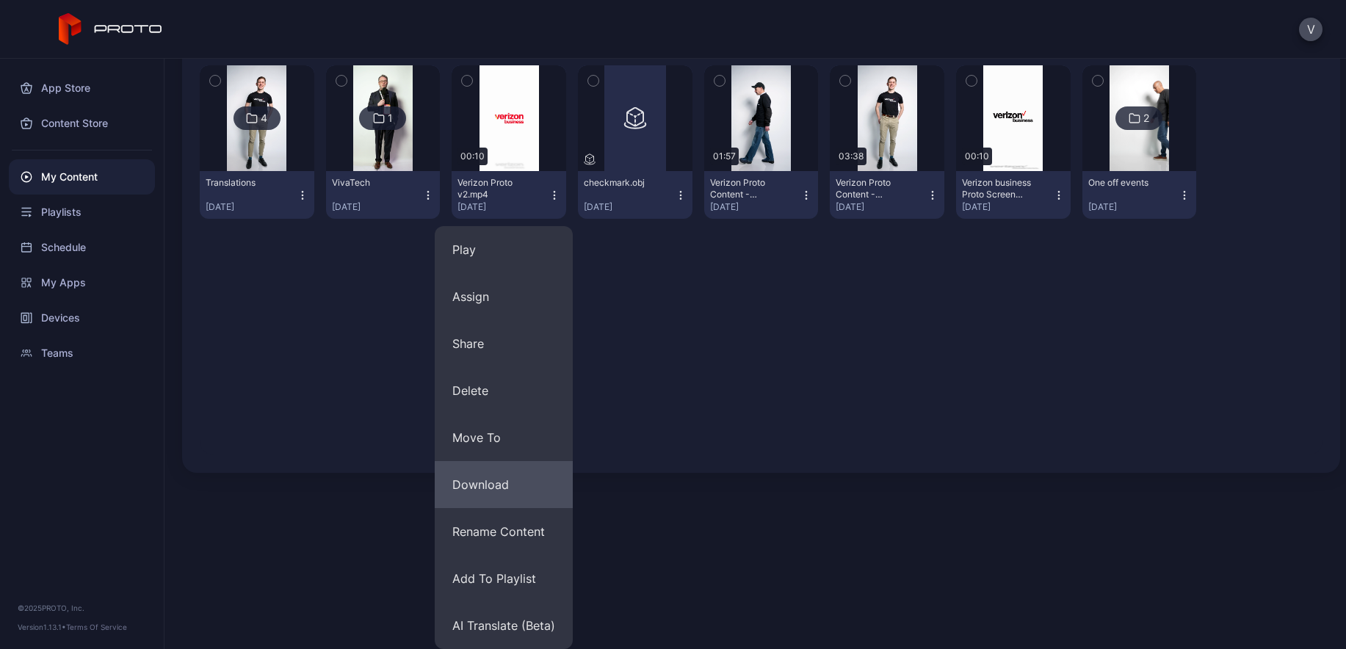
click at [496, 486] on button "Download" at bounding box center [504, 484] width 138 height 47
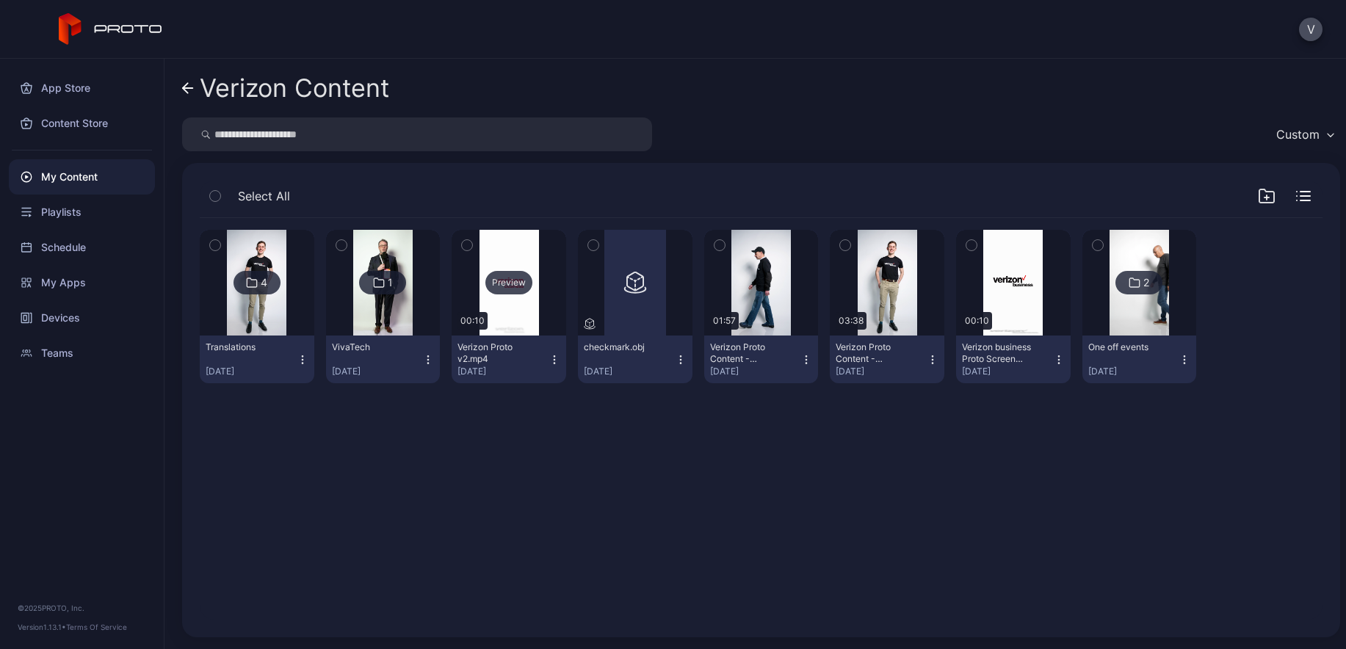
scroll to position [0, 0]
click at [549, 358] on icon "button" at bounding box center [555, 360] width 12 height 12
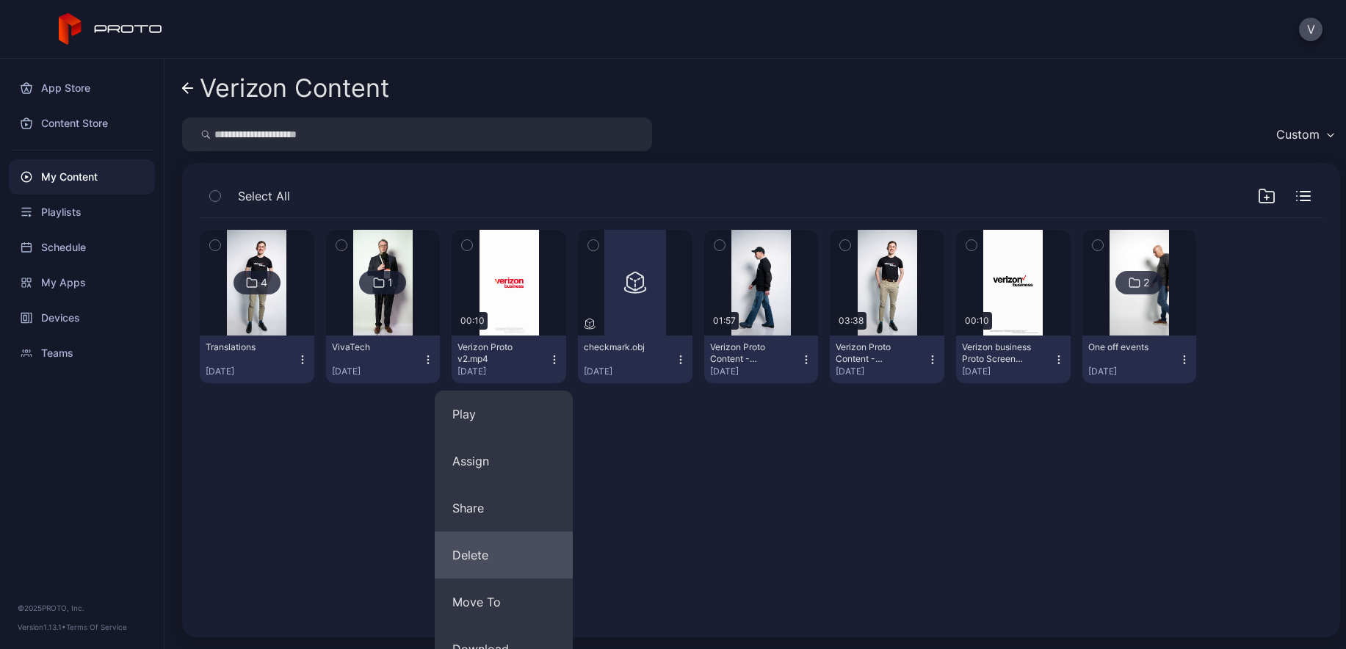
scroll to position [165, 0]
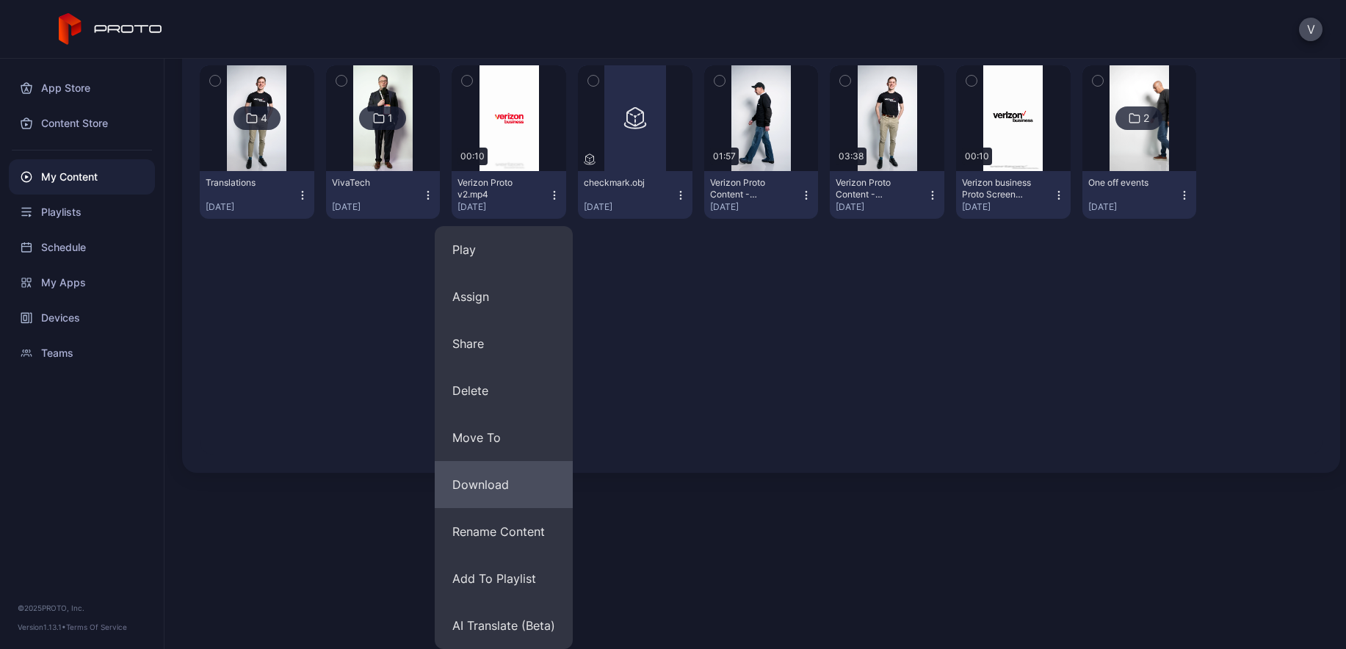
click at [494, 484] on button "Download" at bounding box center [504, 484] width 138 height 47
